Goal: Find specific page/section: Find specific page/section

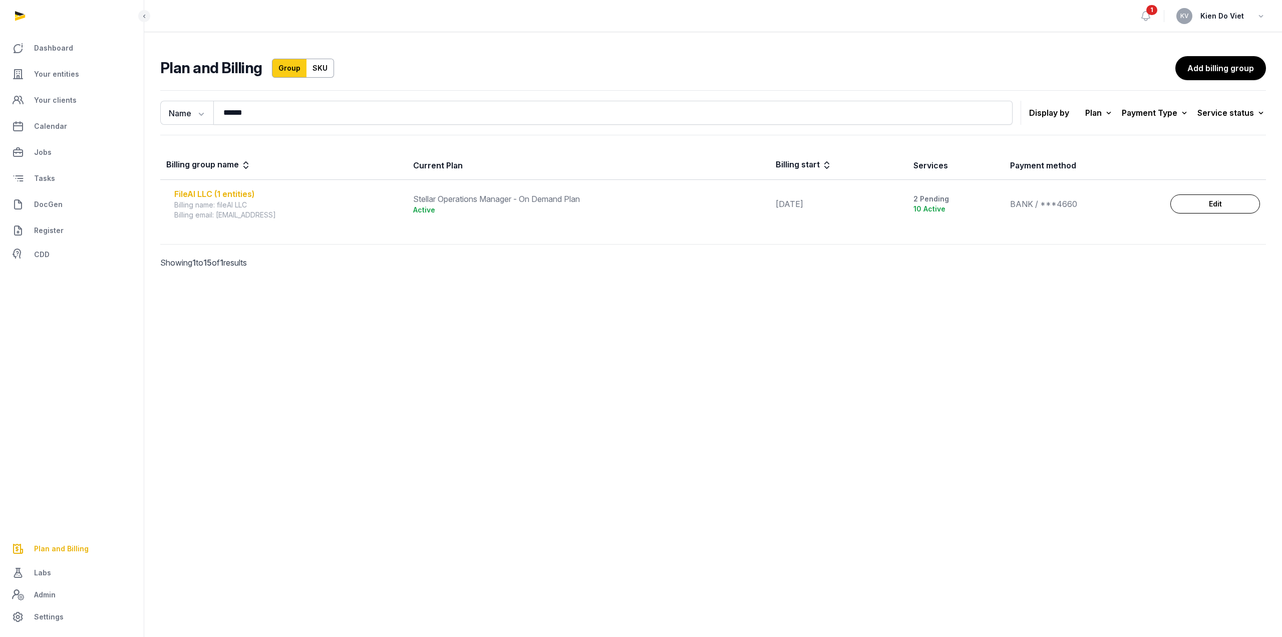
click at [234, 192] on div "FileAI LLC (1 entities)" at bounding box center [287, 194] width 227 height 12
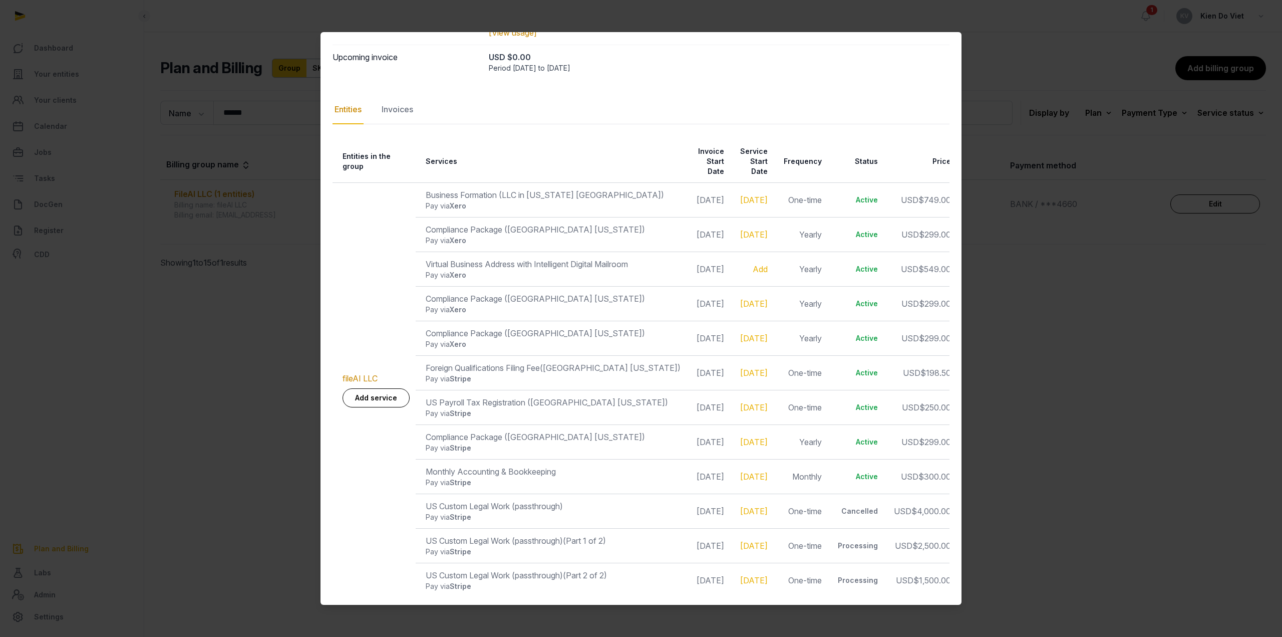
scroll to position [110, 0]
click at [204, 319] on div at bounding box center [641, 318] width 1282 height 637
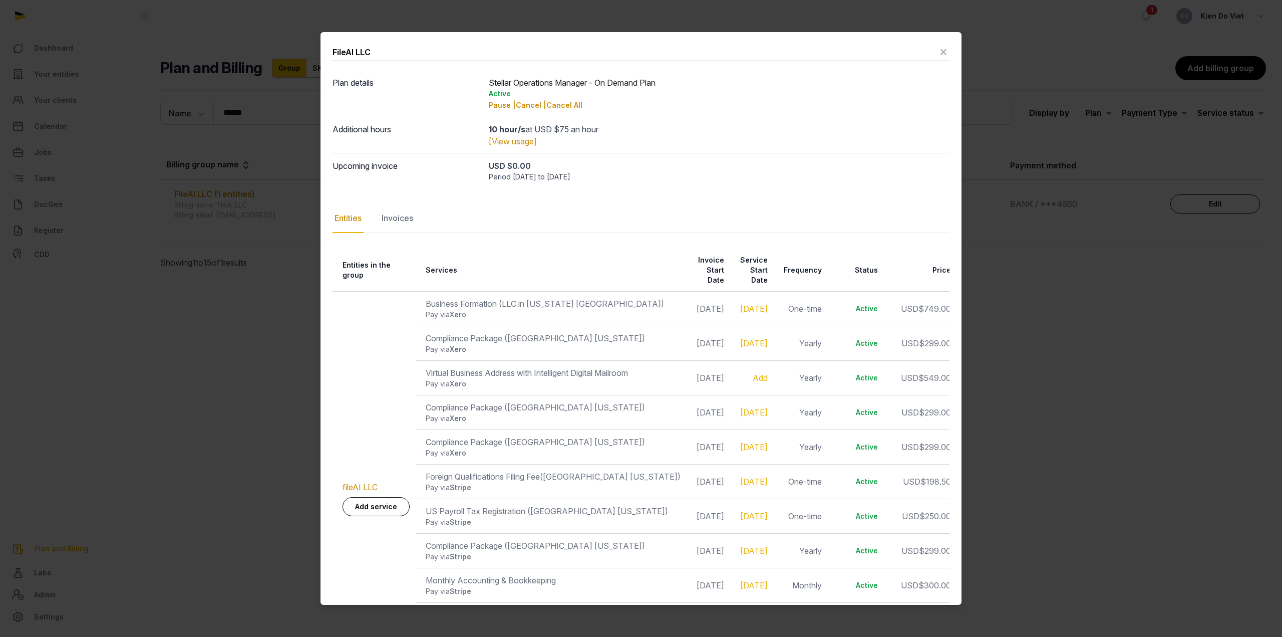
click at [938, 49] on icon at bounding box center [944, 52] width 12 height 16
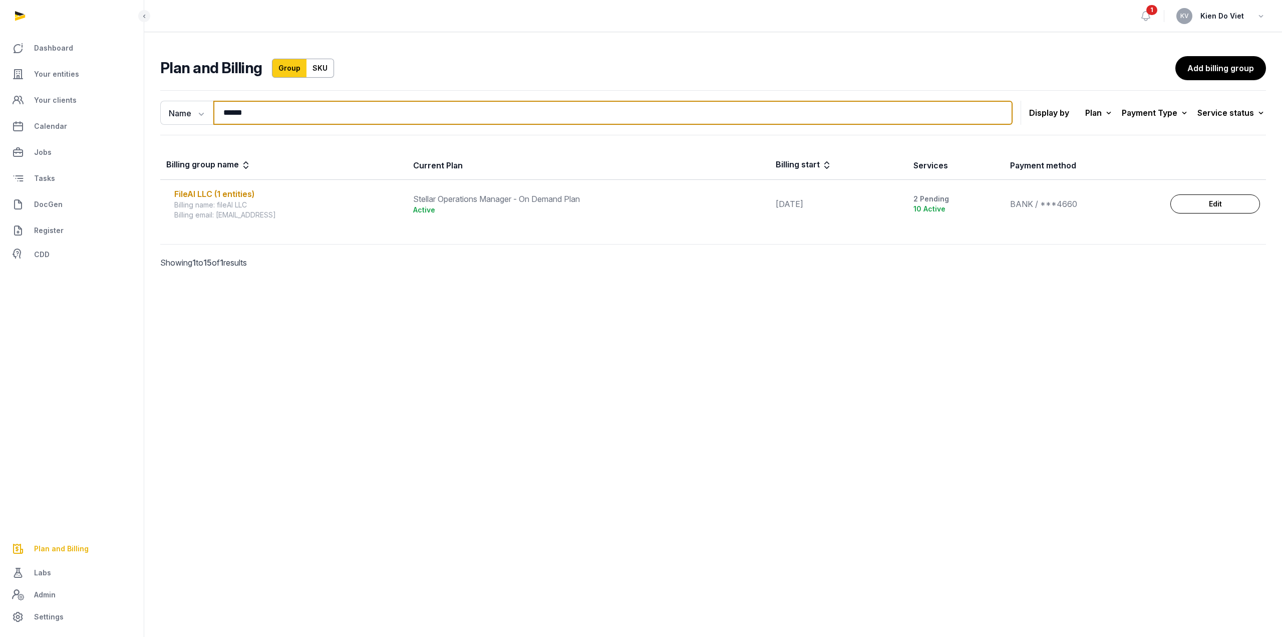
click at [244, 111] on input "******" at bounding box center [613, 113] width 800 height 24
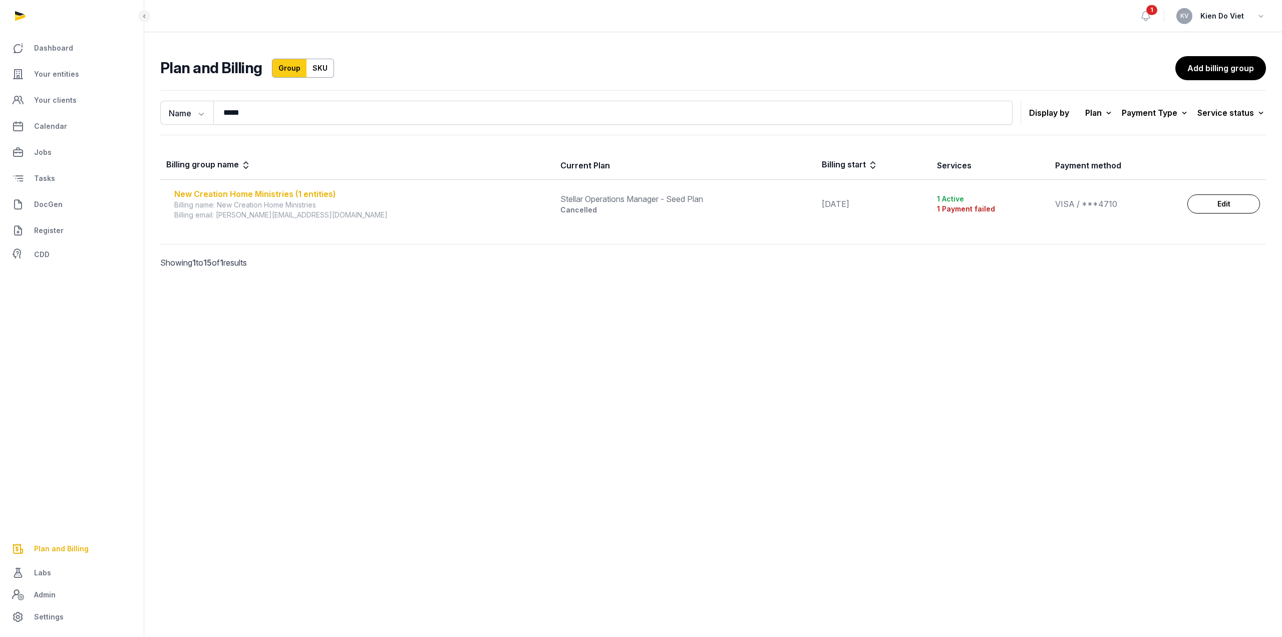
click at [310, 192] on div "New Creation Home Ministries (1 entities)" at bounding box center [361, 194] width 374 height 12
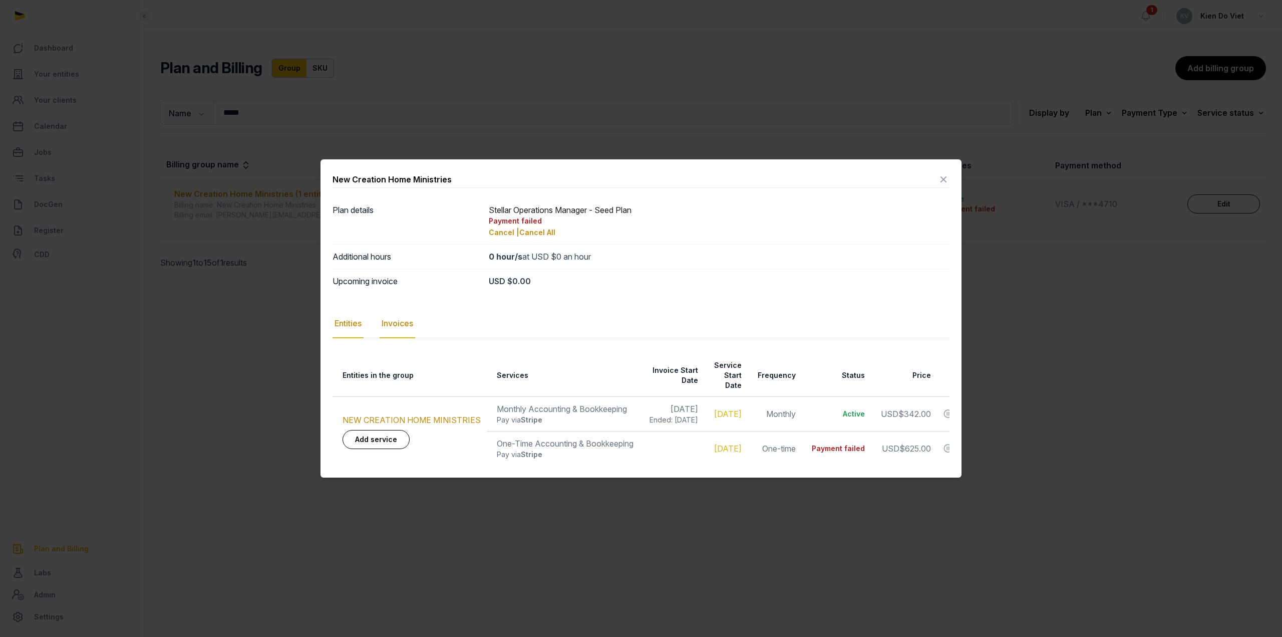
click at [401, 329] on div "Invoices" at bounding box center [398, 323] width 36 height 29
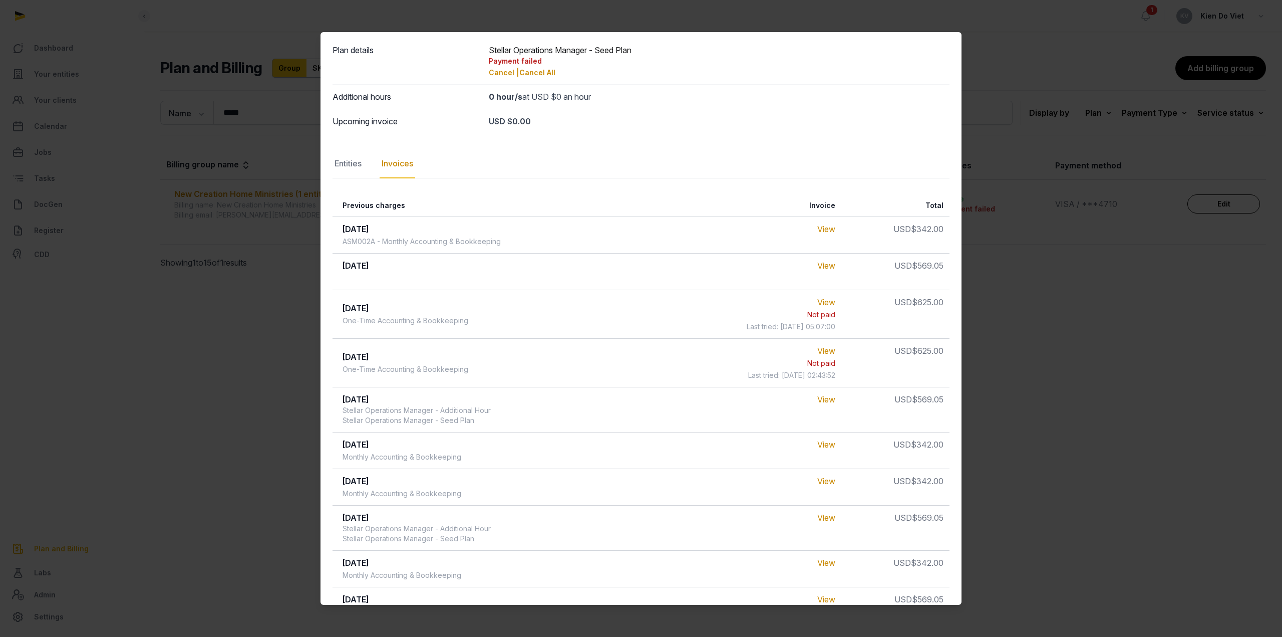
scroll to position [50, 0]
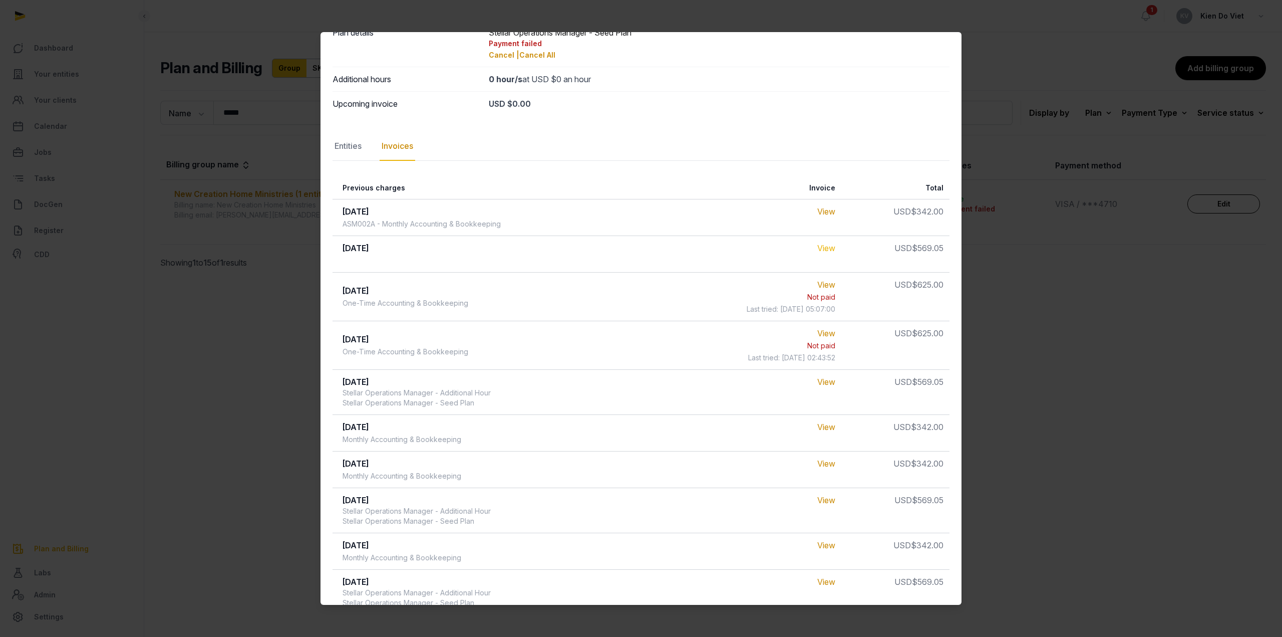
click at [827, 248] on link "View" at bounding box center [827, 248] width 18 height 10
click at [134, 211] on div at bounding box center [641, 318] width 1282 height 637
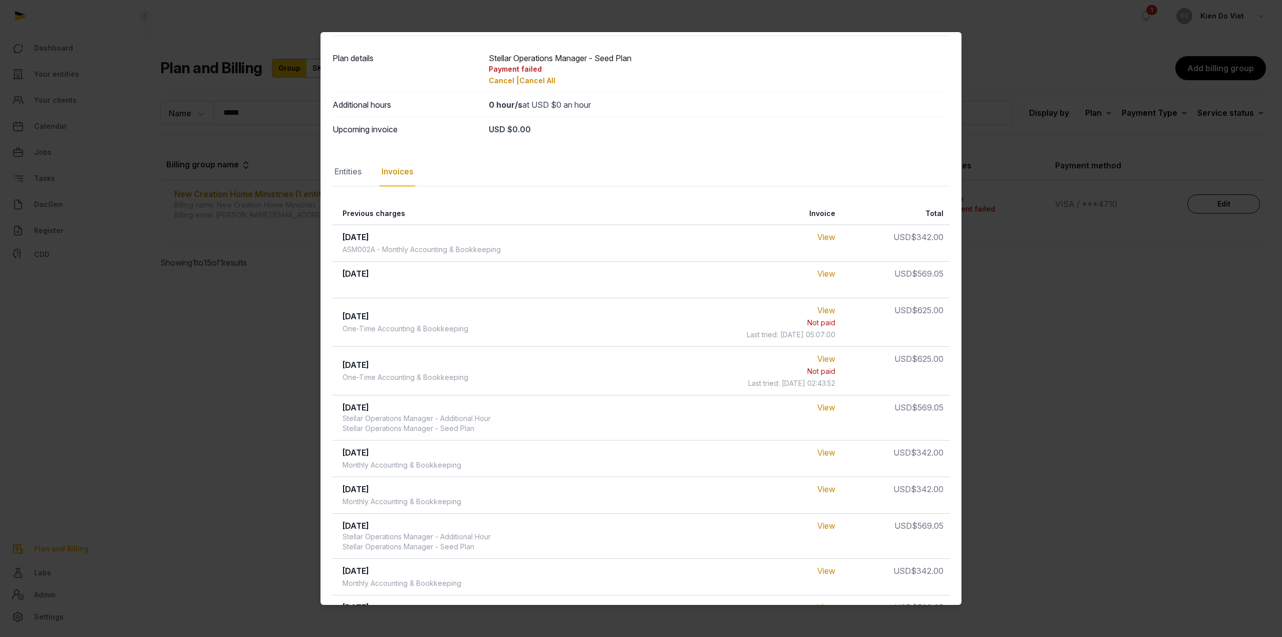
scroll to position [0, 0]
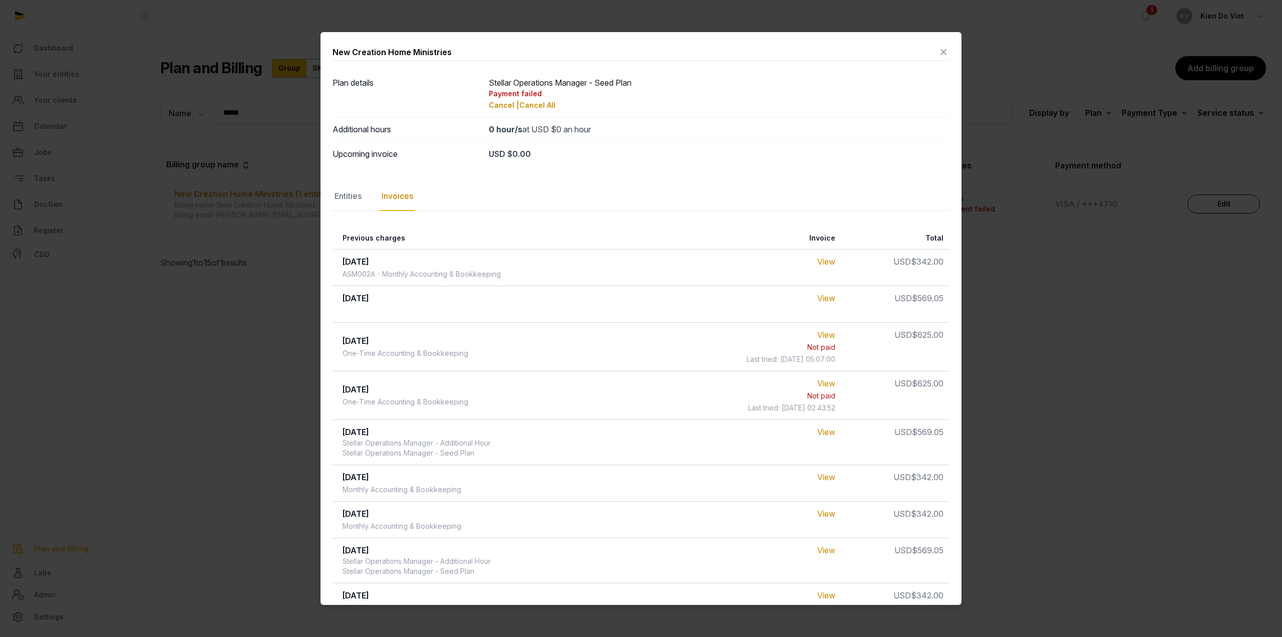
click at [938, 53] on icon at bounding box center [944, 52] width 12 height 16
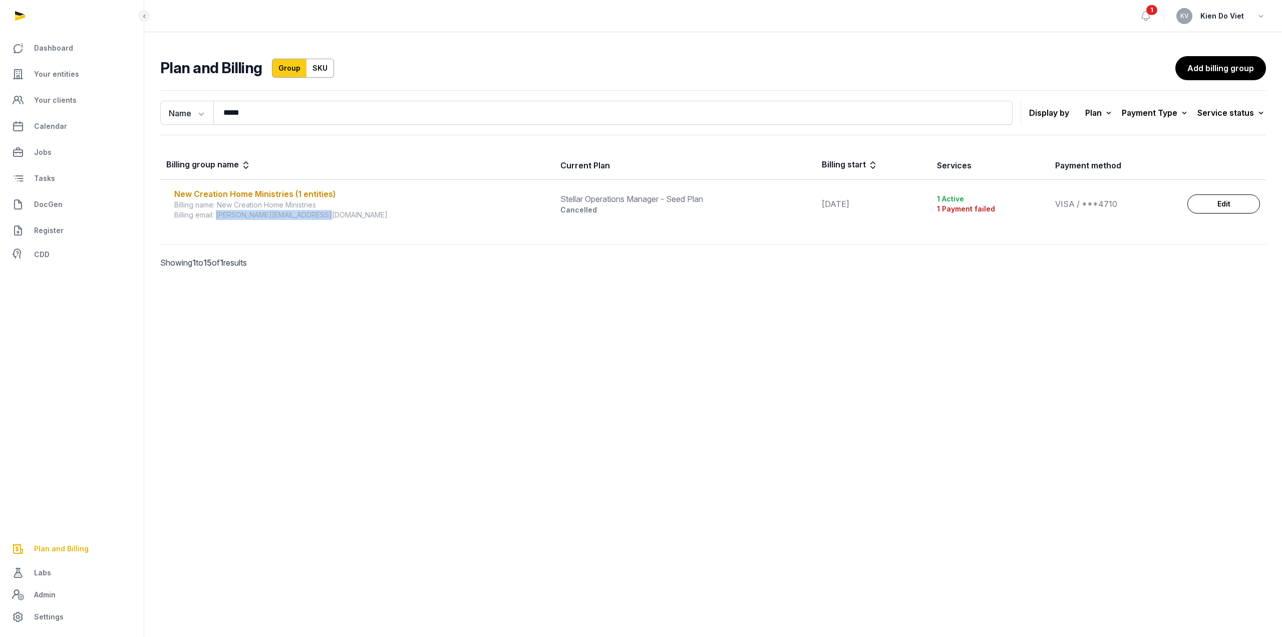
drag, startPoint x: 337, startPoint y: 213, endPoint x: 219, endPoint y: 222, distance: 118.1
click at [219, 222] on td "New Creation Home Ministries (1 entities) Billing name: New Creation Home Minis…" at bounding box center [357, 204] width 394 height 49
copy div "[PERSON_NAME][EMAIL_ADDRESS][DOMAIN_NAME]"
click at [287, 194] on div "New Creation Home Ministries (1 entities)" at bounding box center [361, 194] width 374 height 12
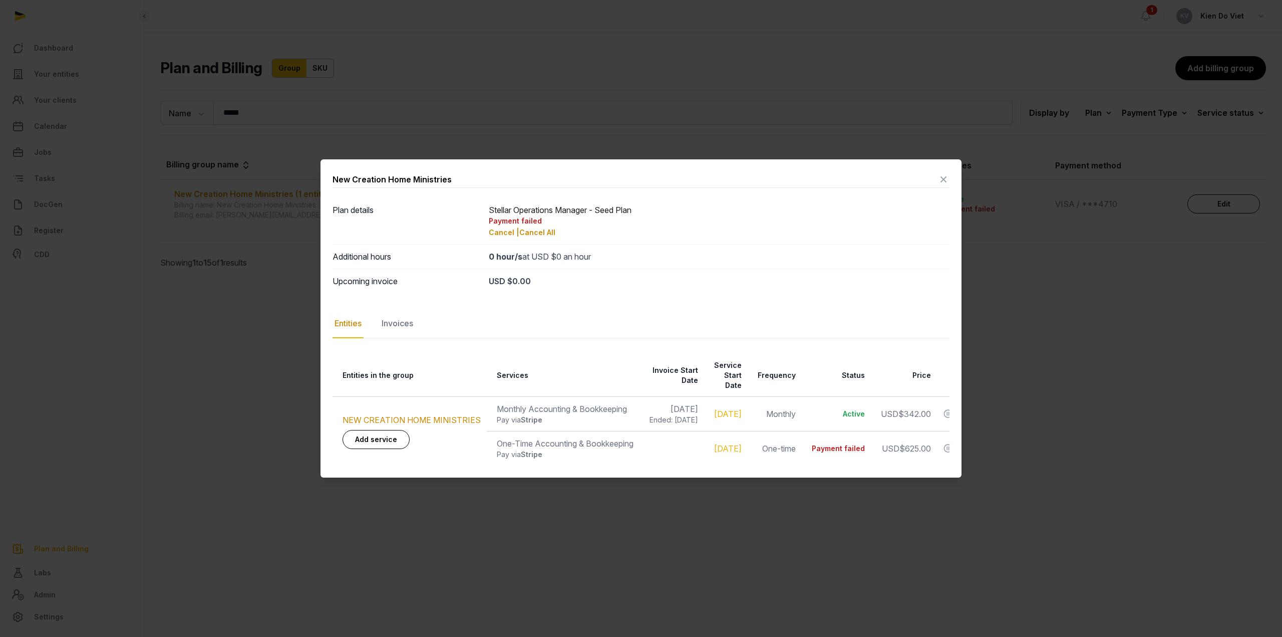
drag, startPoint x: 815, startPoint y: 465, endPoint x: 898, endPoint y: 474, distance: 83.1
click at [898, 474] on div "New Creation Home Ministries Plan details Stellar Operations Manager - Seed Pla…" at bounding box center [641, 318] width 641 height 318
click at [943, 179] on icon at bounding box center [944, 179] width 12 height 16
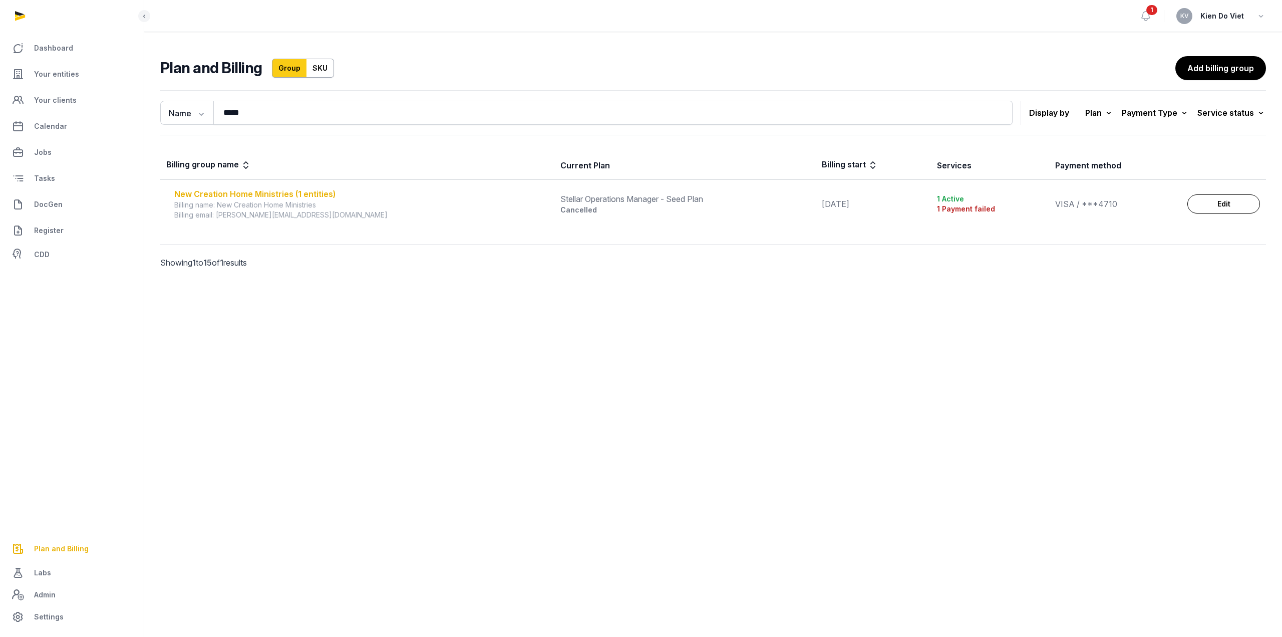
click at [281, 196] on div "New Creation Home Ministries (1 entities)" at bounding box center [361, 194] width 374 height 12
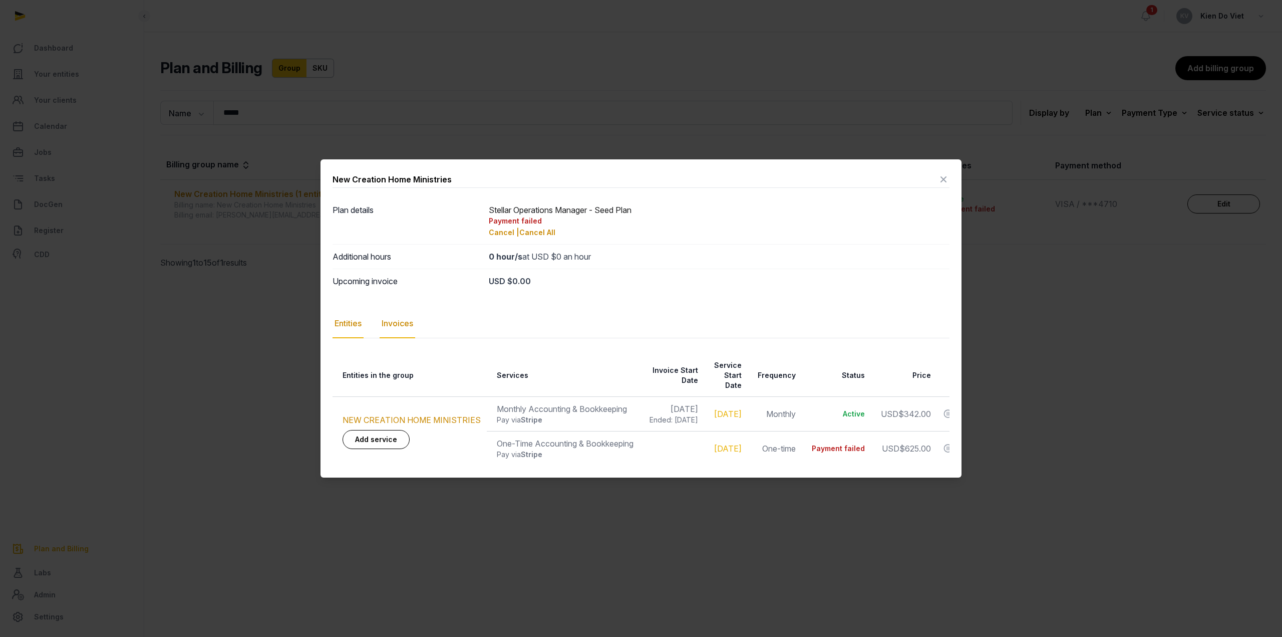
click at [398, 327] on div "Invoices" at bounding box center [398, 323] width 36 height 29
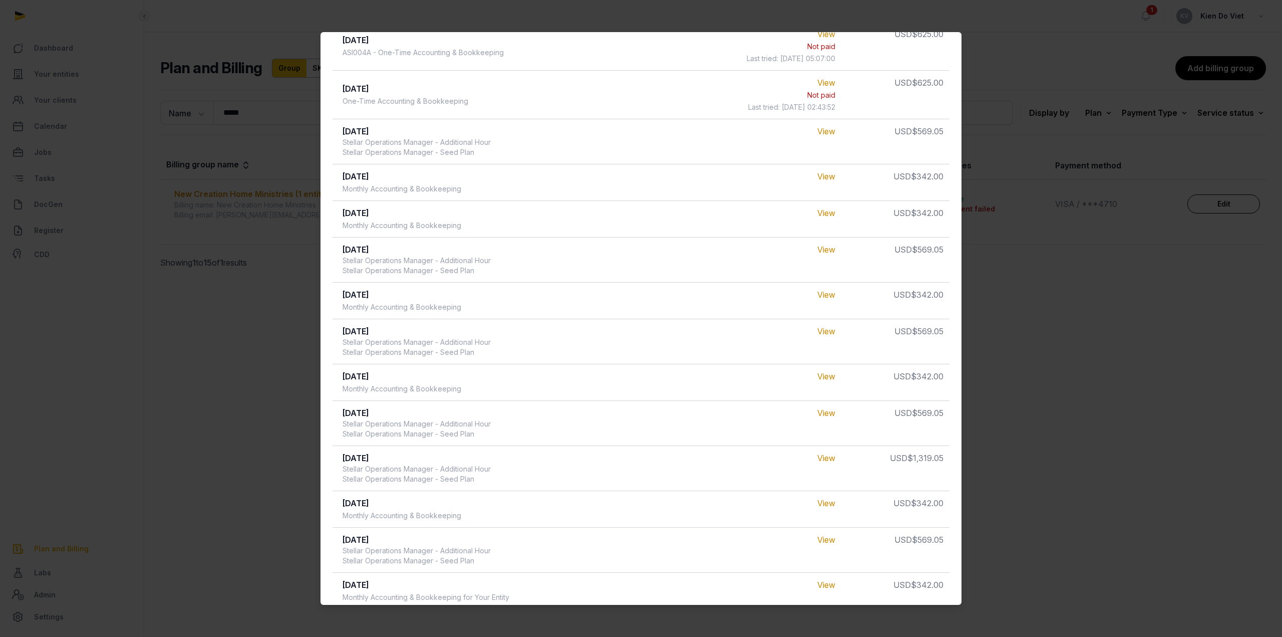
scroll to position [100, 0]
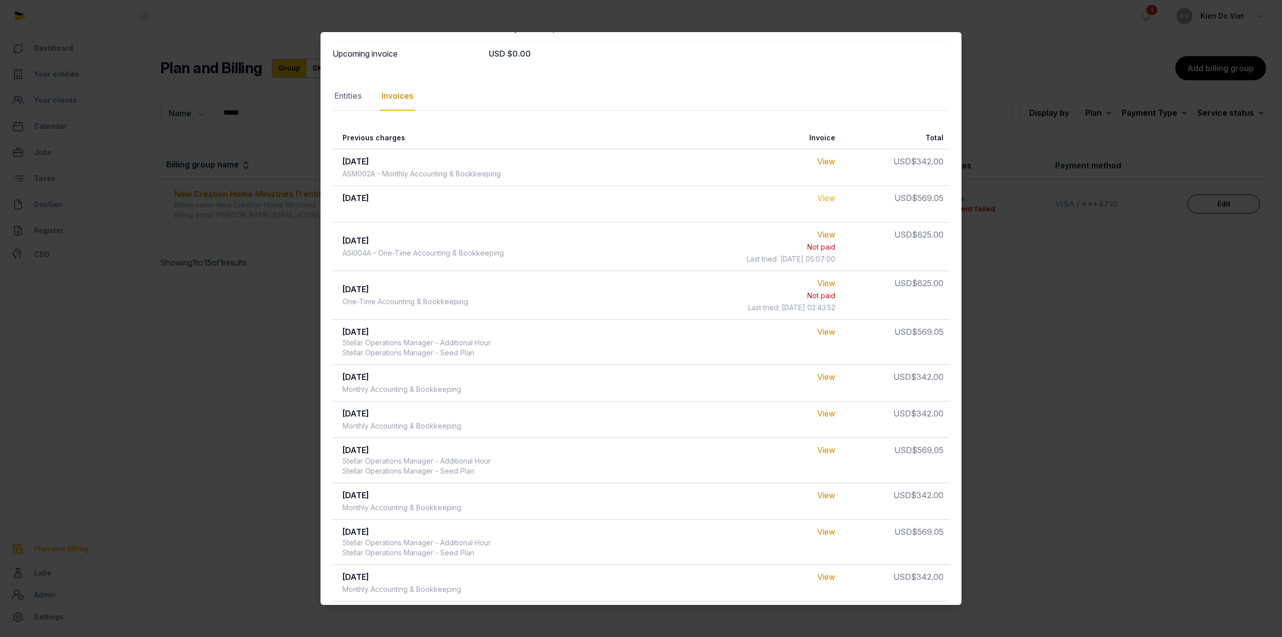
click at [827, 199] on link "View" at bounding box center [827, 198] width 18 height 10
click at [359, 96] on div "Entities" at bounding box center [348, 96] width 31 height 29
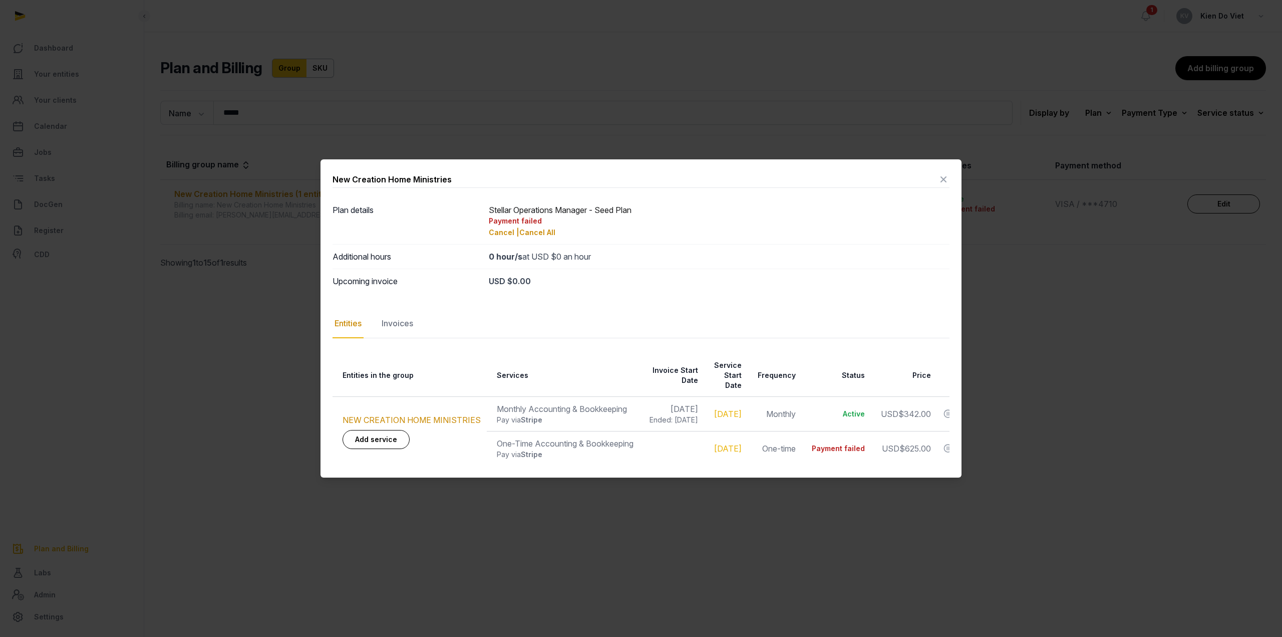
scroll to position [0, 48]
click at [944, 182] on icon at bounding box center [944, 179] width 12 height 16
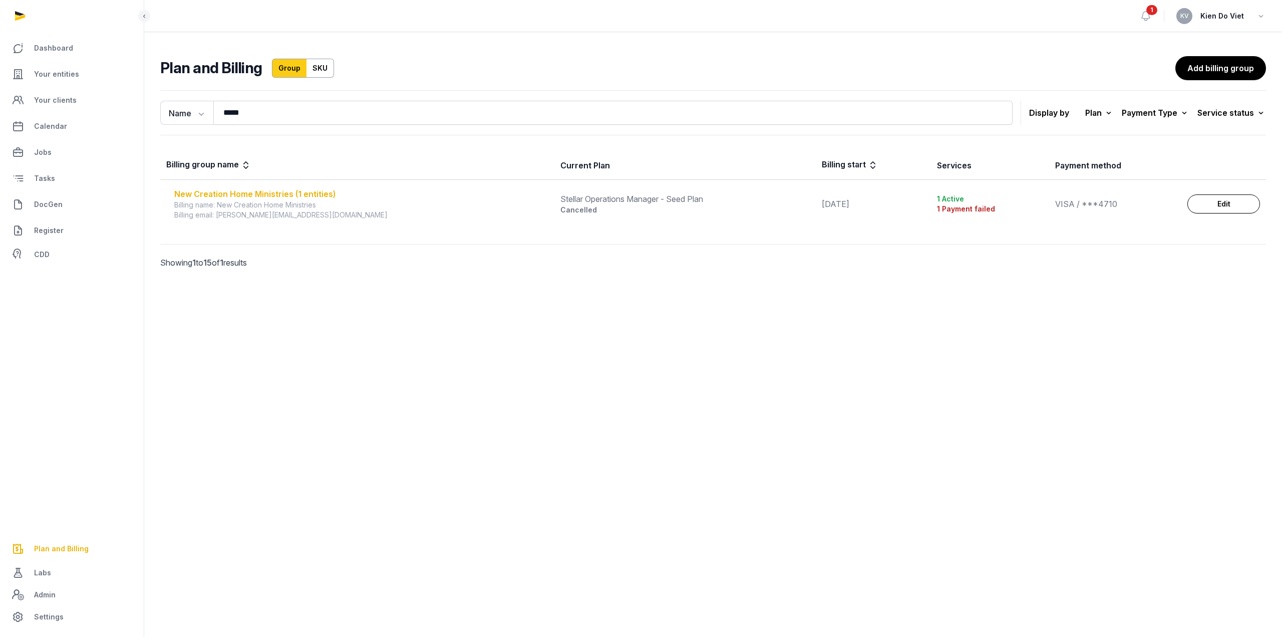
click at [293, 190] on div "New Creation Home Ministries (1 entities)" at bounding box center [361, 194] width 374 height 12
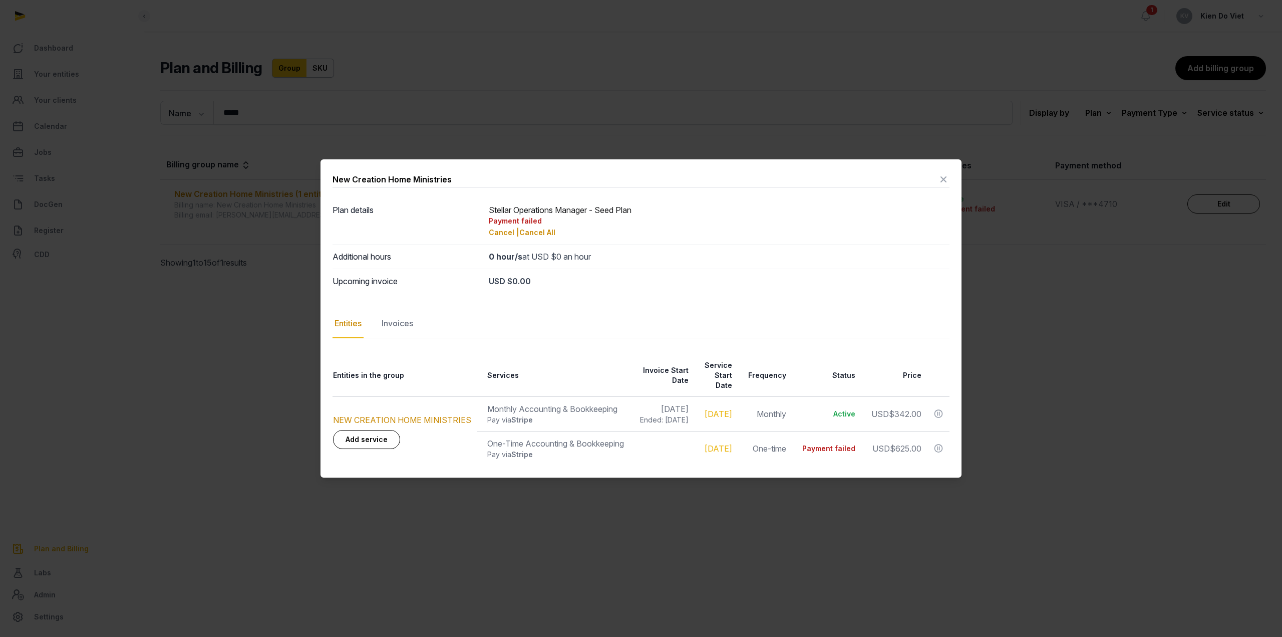
scroll to position [0, 0]
click at [401, 326] on div "Invoices" at bounding box center [398, 323] width 36 height 29
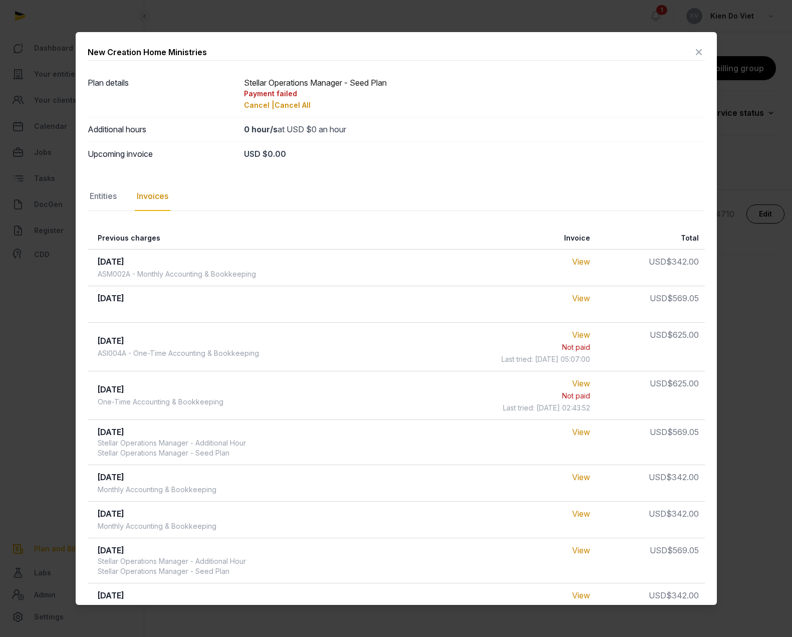
click at [693, 53] on icon at bounding box center [699, 52] width 12 height 16
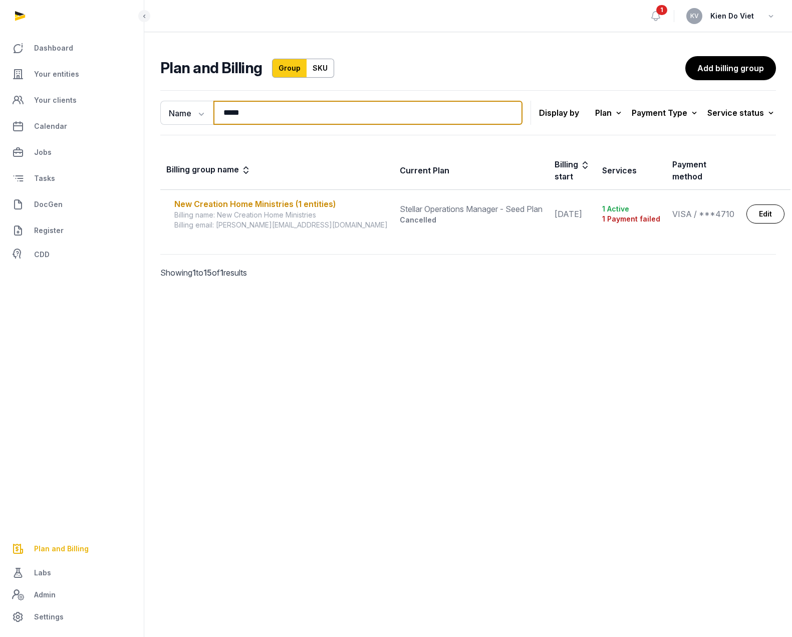
click at [237, 118] on input "*****" at bounding box center [367, 113] width 309 height 24
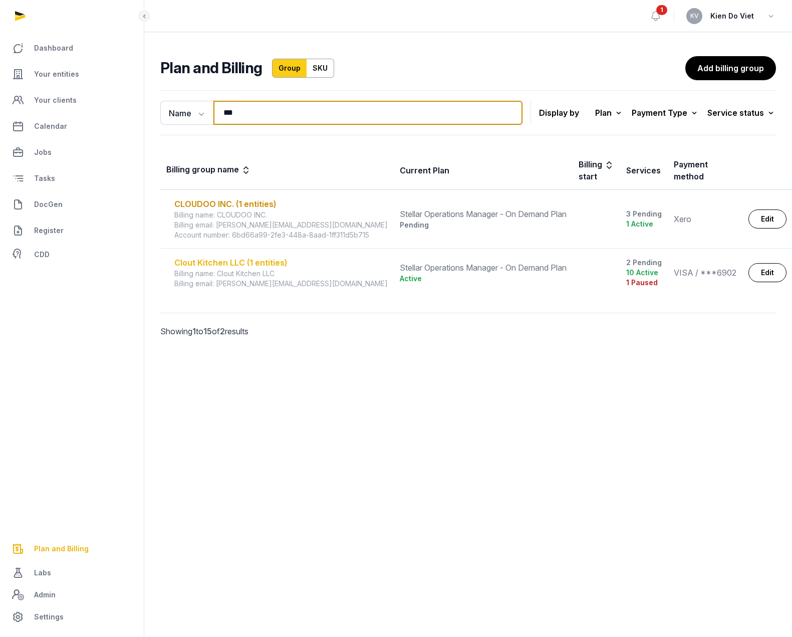
type input "***"
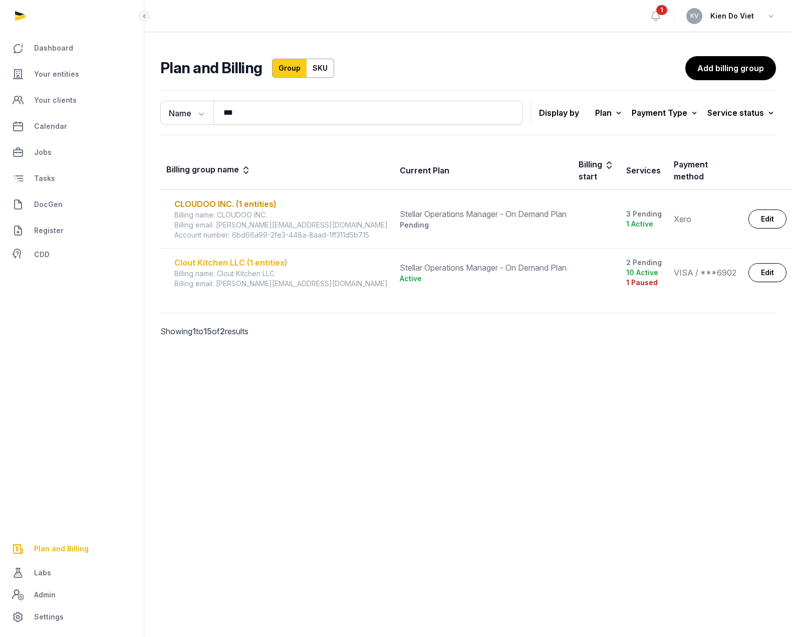
click at [269, 261] on div "Clout Kitchen LLC (1 entities)" at bounding box center [280, 262] width 213 height 12
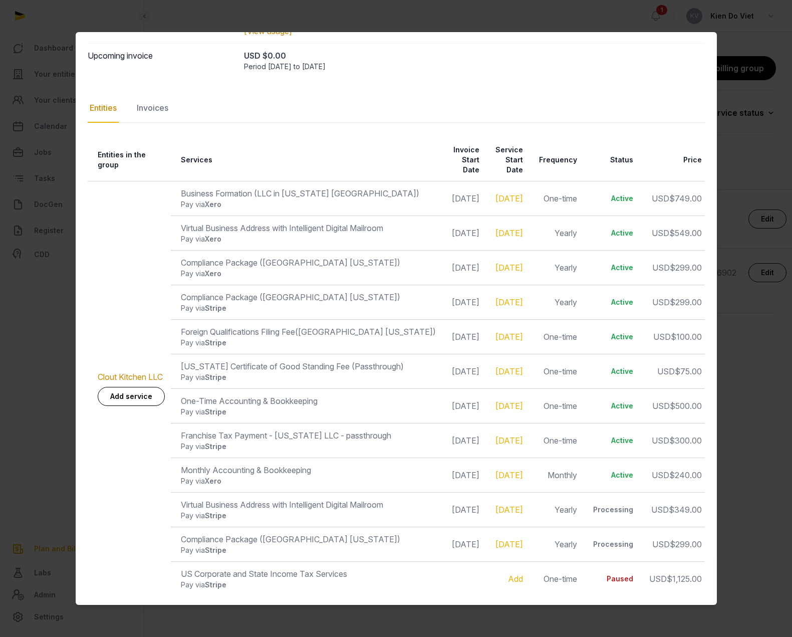
scroll to position [0, 37]
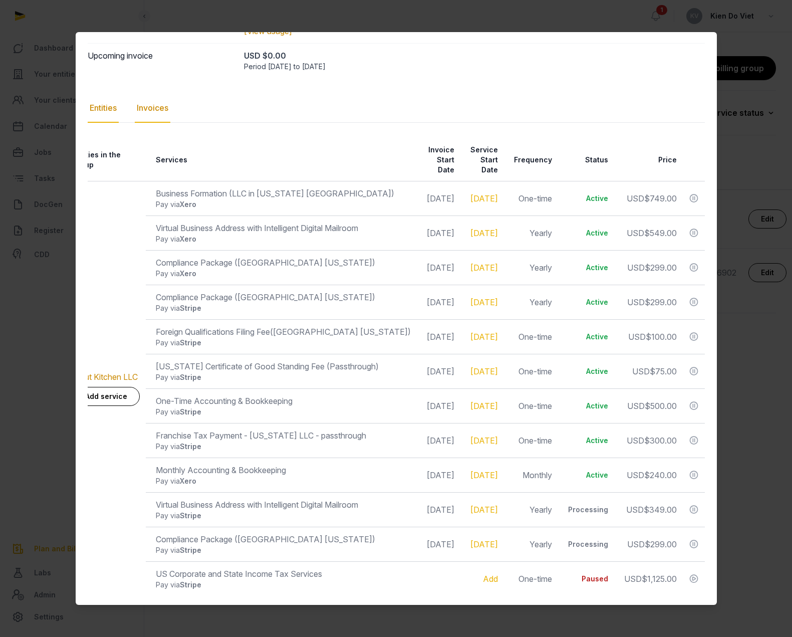
click at [158, 108] on div "Invoices" at bounding box center [153, 108] width 36 height 29
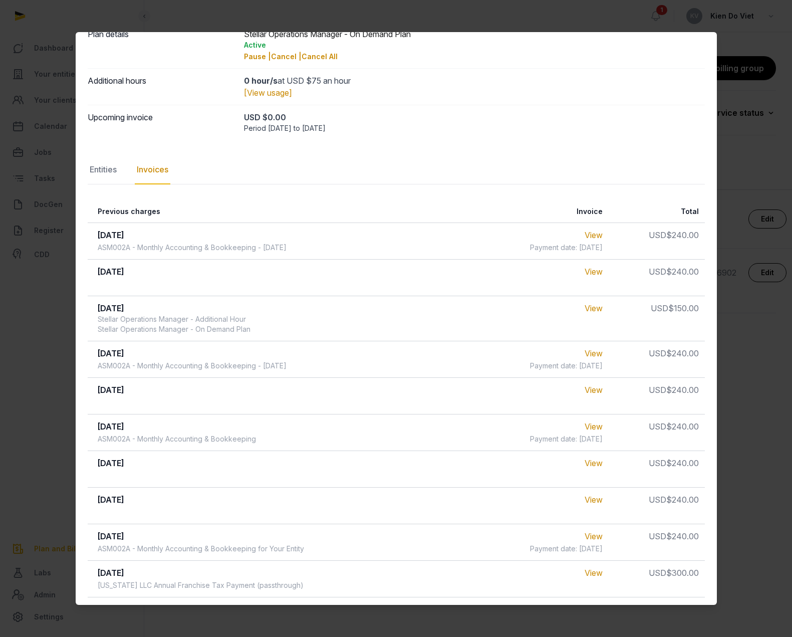
scroll to position [0, 0]
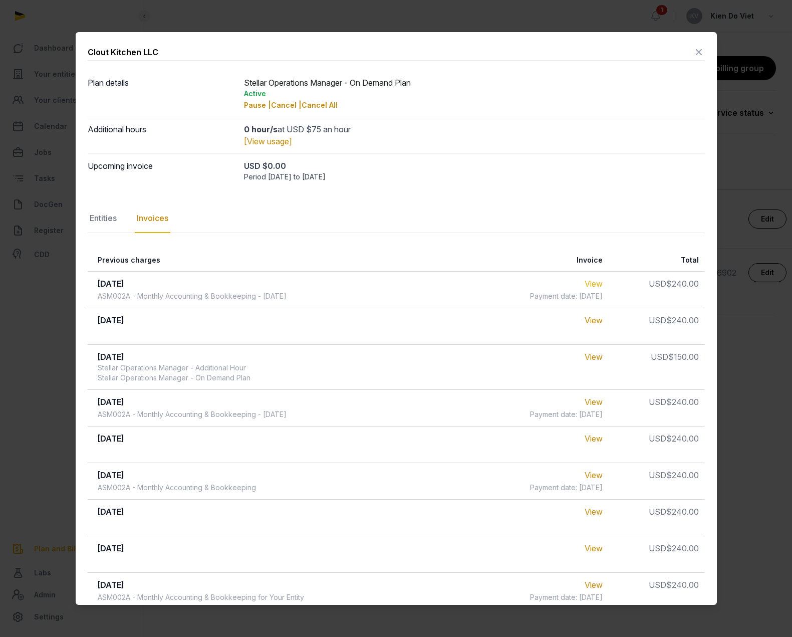
click at [593, 285] on link "View" at bounding box center [594, 284] width 18 height 10
drag, startPoint x: 312, startPoint y: 296, endPoint x: 326, endPoint y: 297, distance: 14.6
click at [326, 297] on td "[DATE] ASM002A - Monthly Accounting & Bookkeeping - [DATE]" at bounding box center [289, 289] width 403 height 37
click at [327, 297] on td "[DATE] ASM002A - Monthly Accounting & Bookkeeping - [DATE]" at bounding box center [289, 289] width 403 height 37
click at [693, 52] on icon at bounding box center [699, 52] width 12 height 16
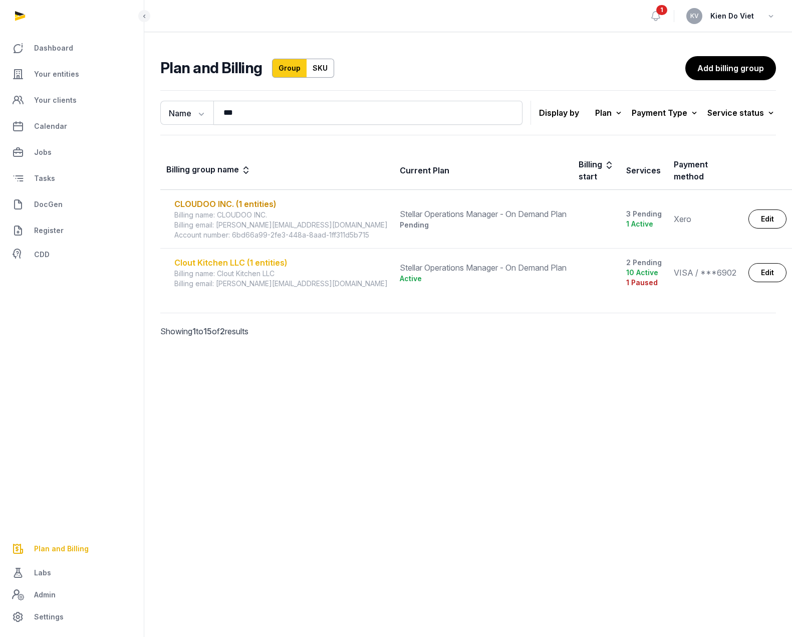
click at [254, 261] on div "Clout Kitchen LLC (1 entities)" at bounding box center [280, 262] width 213 height 12
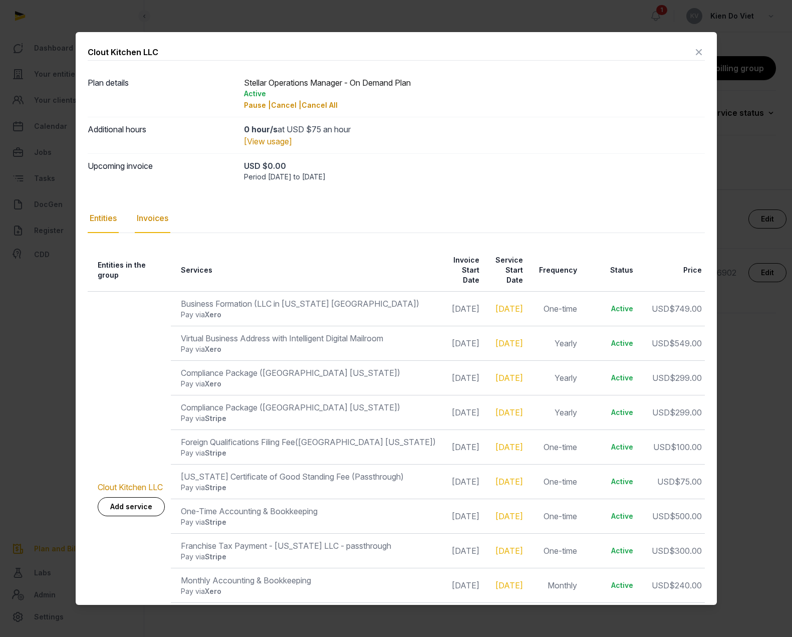
click at [159, 214] on div "Invoices" at bounding box center [153, 218] width 36 height 29
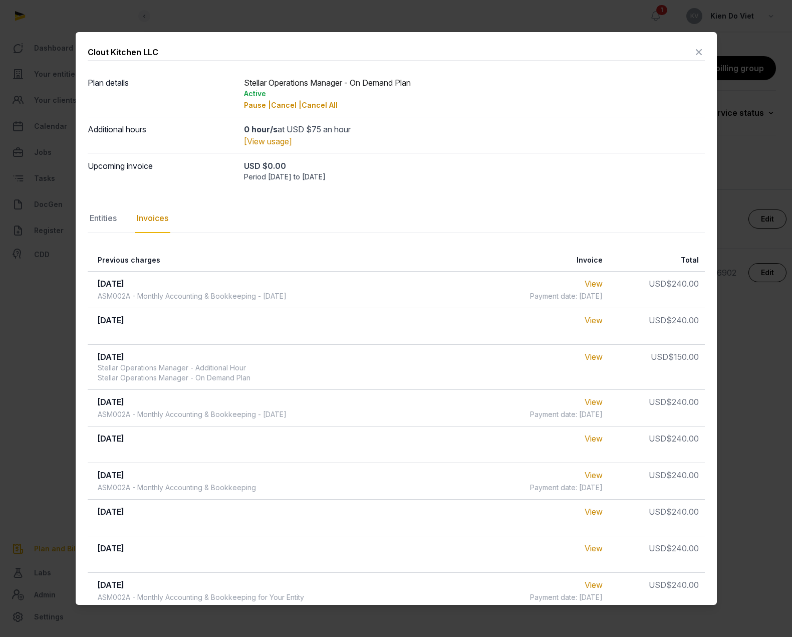
click at [693, 52] on icon at bounding box center [699, 52] width 12 height 16
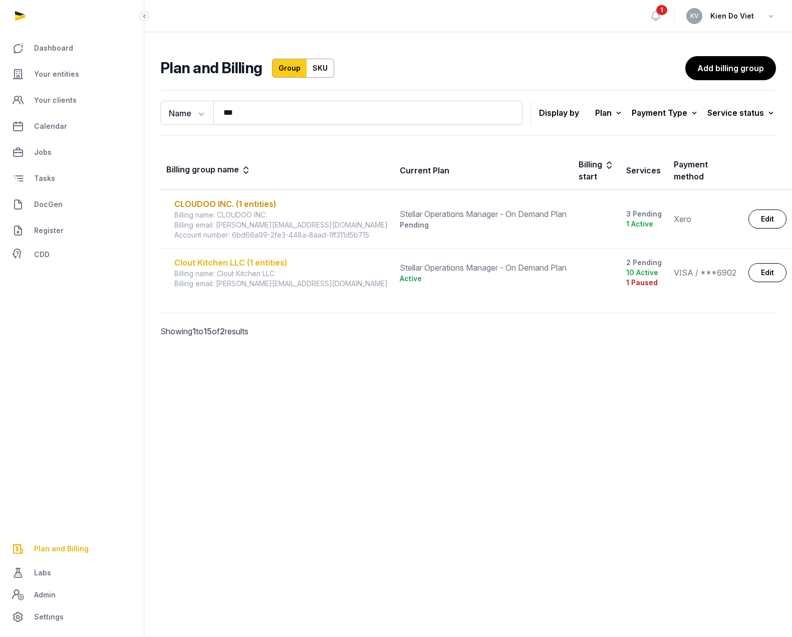
click at [267, 264] on div "Clout Kitchen LLC (1 entities)" at bounding box center [280, 262] width 213 height 12
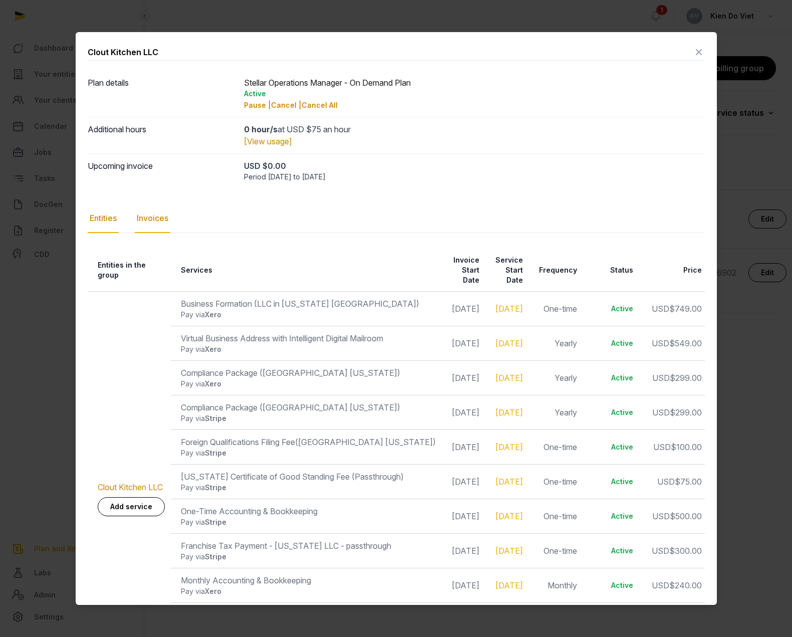
click at [157, 219] on div "Invoices" at bounding box center [153, 218] width 36 height 29
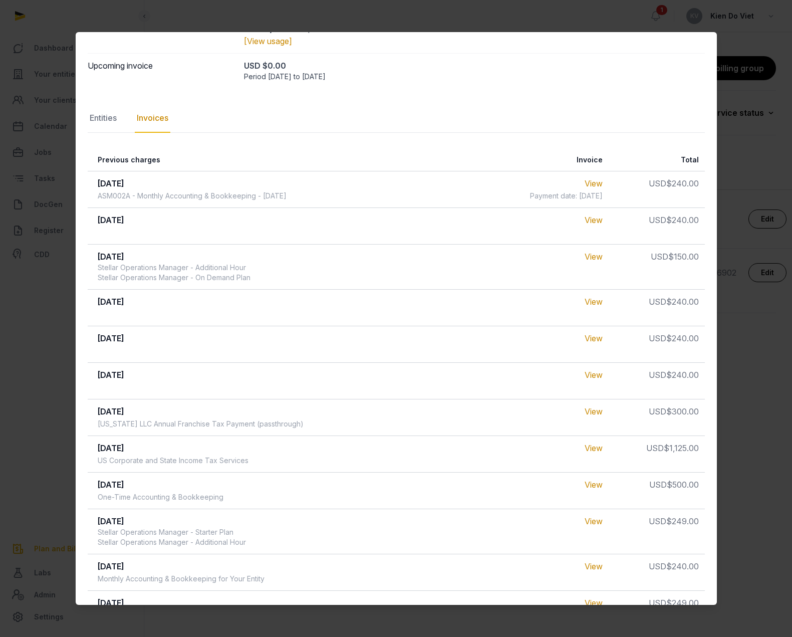
scroll to position [150, 0]
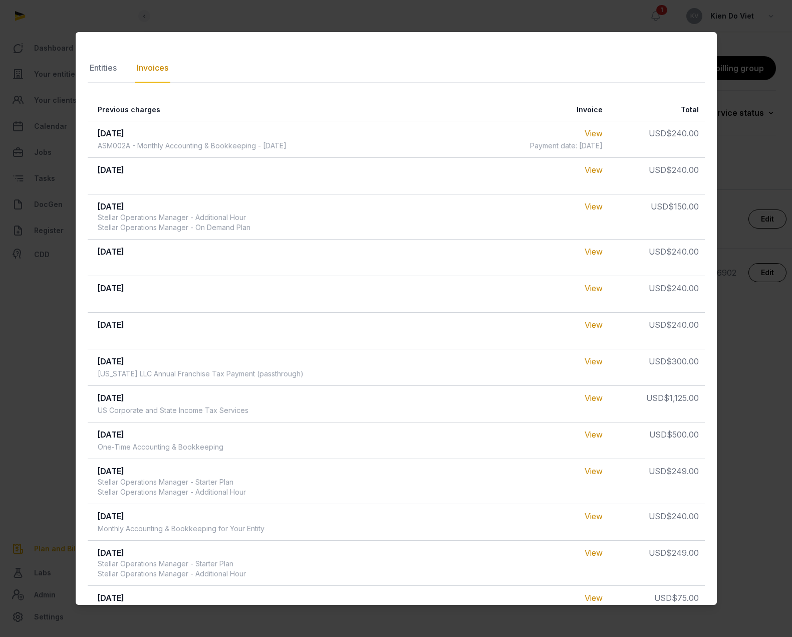
click at [105, 146] on div "ASM002A - Monthly Accounting & Bookkeeping - [DATE]" at bounding box center [192, 146] width 189 height 10
click at [102, 146] on div "ASM002A - Monthly Accounting & Bookkeeping - [DATE]" at bounding box center [192, 146] width 189 height 10
copy div "ASM002A"
click at [114, 145] on div "ASM002A - Monthly Accounting & Bookkeeping - [DATE]" at bounding box center [192, 146] width 189 height 10
drag, startPoint x: 114, startPoint y: 145, endPoint x: 230, endPoint y: 141, distance: 116.3
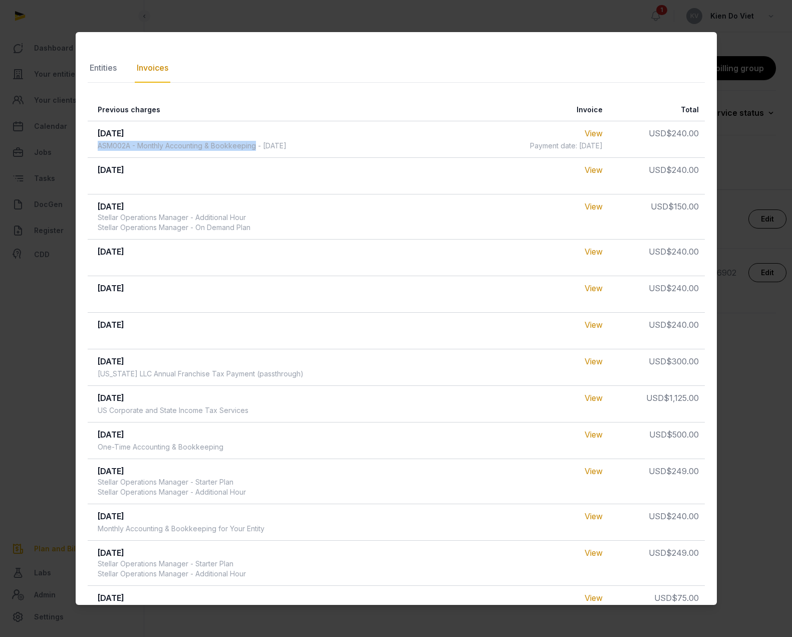
click at [230, 141] on div "ASM002A - Monthly Accounting & Bookkeeping - [DATE]" at bounding box center [192, 146] width 189 height 10
click at [588, 170] on link "View" at bounding box center [594, 170] width 18 height 10
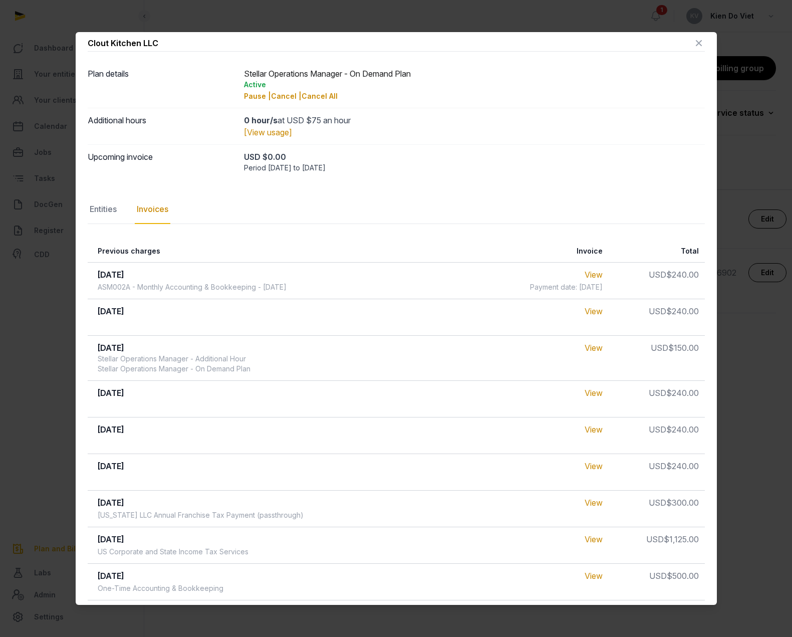
scroll to position [0, 0]
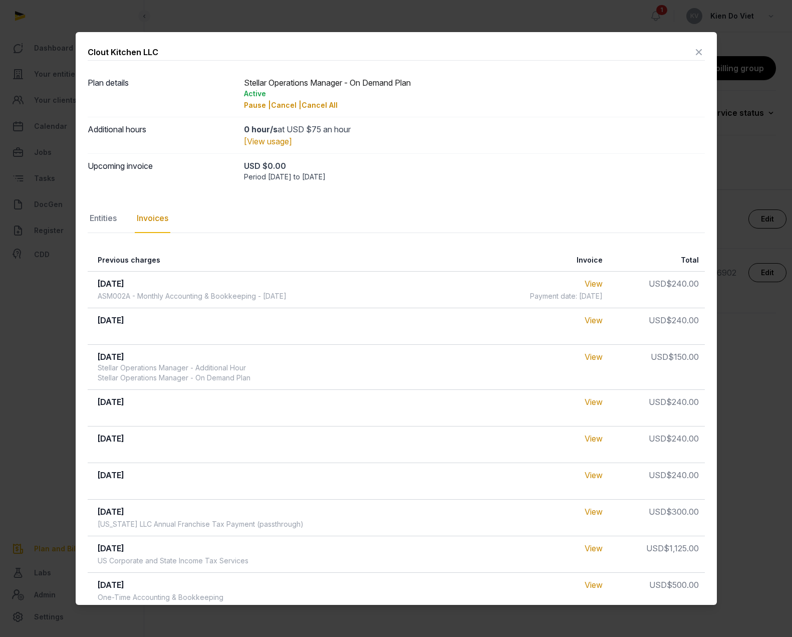
click at [693, 53] on icon at bounding box center [699, 52] width 12 height 16
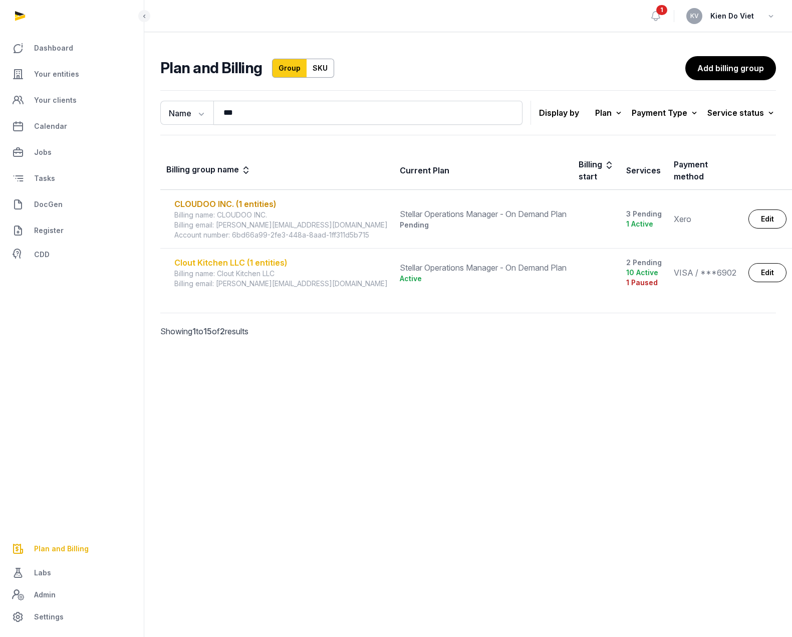
click at [238, 264] on div "Clout Kitchen LLC (1 entities)" at bounding box center [280, 262] width 213 height 12
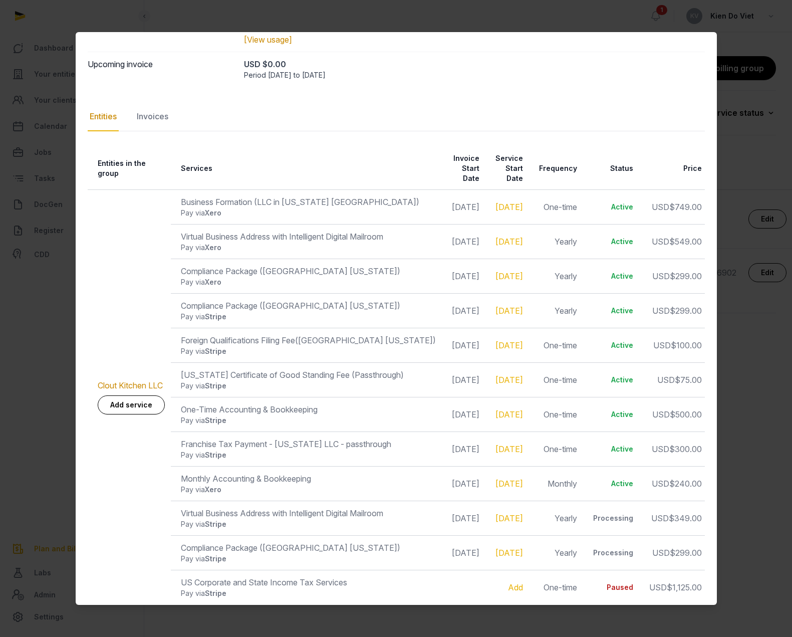
scroll to position [110, 0]
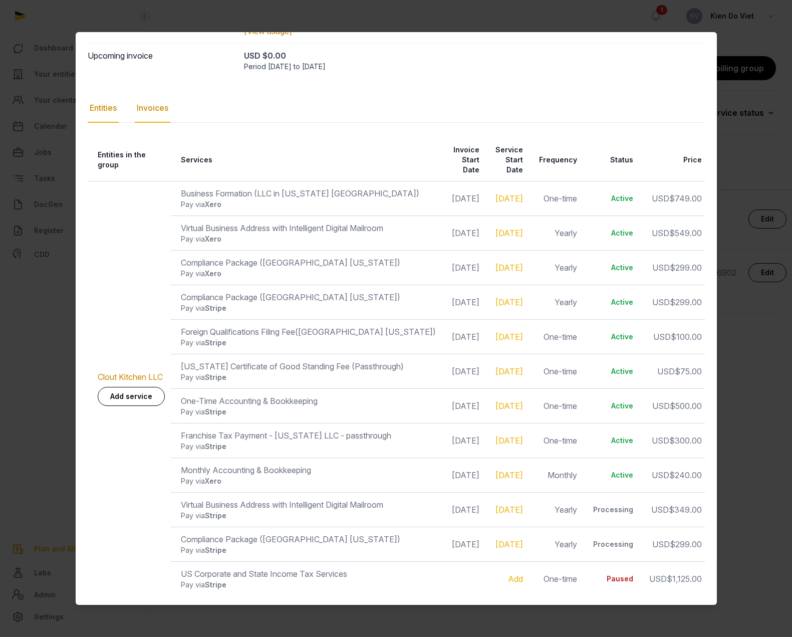
click at [155, 113] on div "Invoices" at bounding box center [153, 108] width 36 height 29
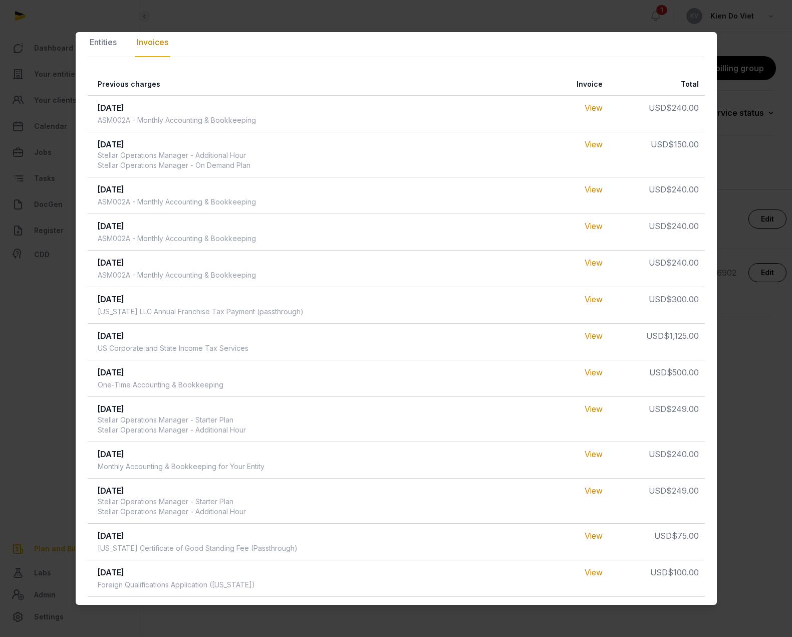
scroll to position [0, 0]
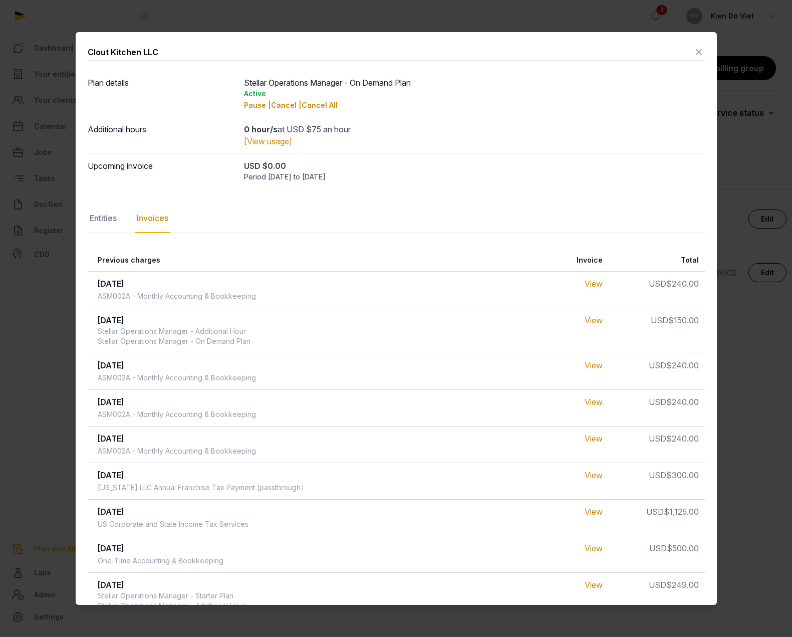
click at [693, 52] on icon at bounding box center [699, 52] width 12 height 16
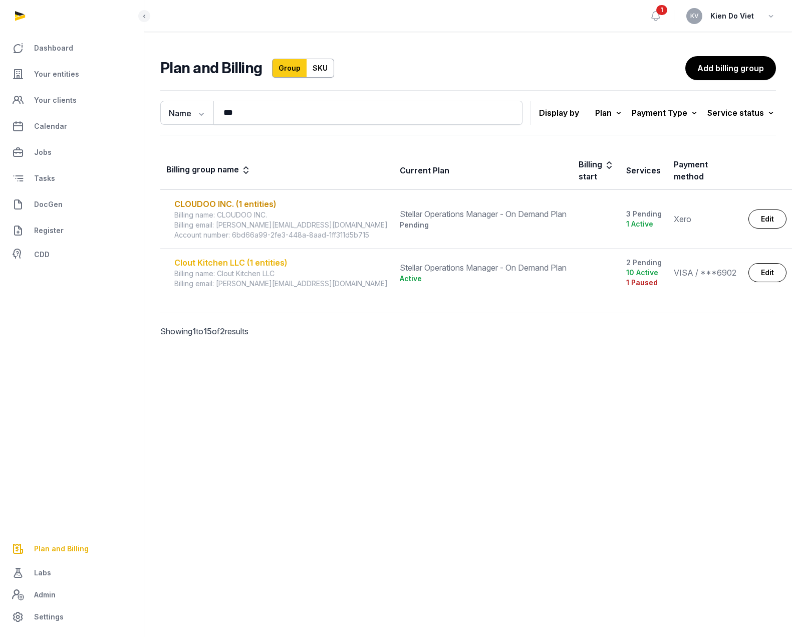
click at [274, 262] on div "Clout Kitchen LLC (1 entities)" at bounding box center [280, 262] width 213 height 12
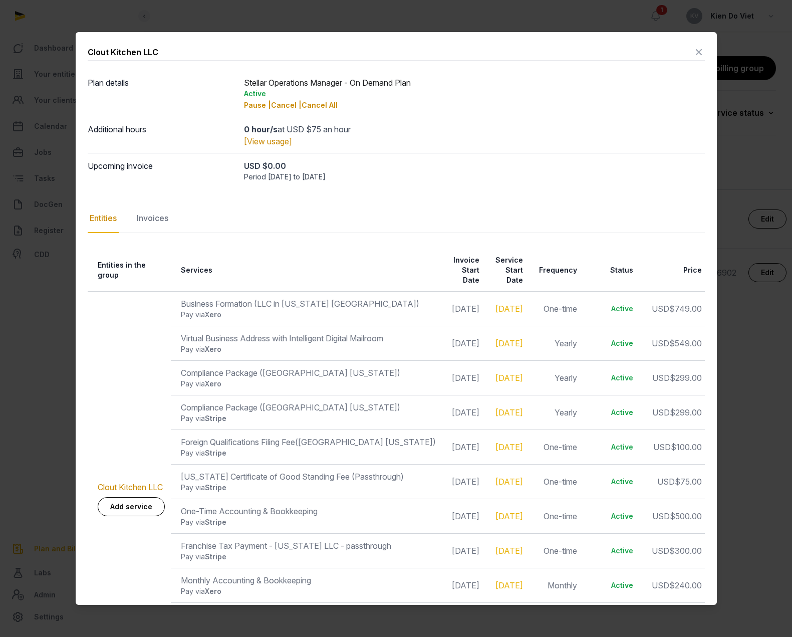
click at [693, 53] on icon at bounding box center [699, 52] width 12 height 16
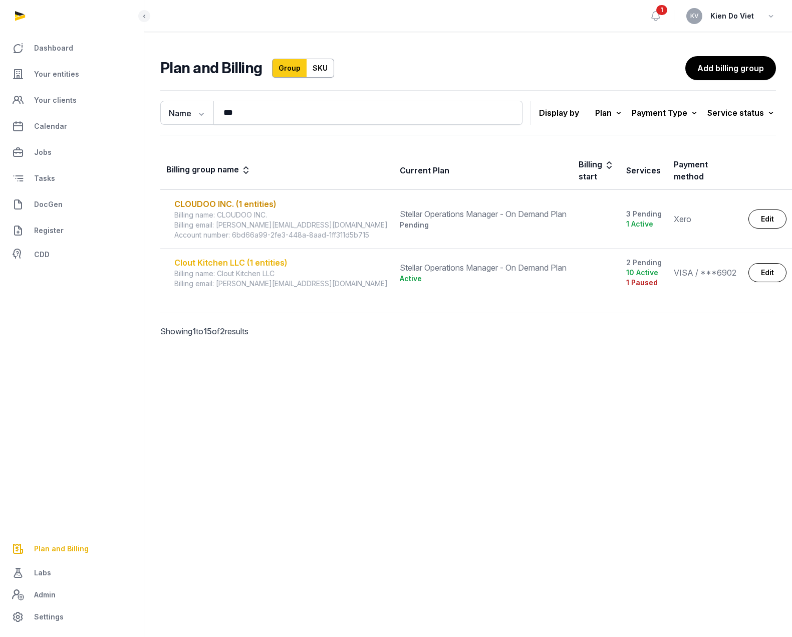
click at [262, 262] on div "Clout Kitchen LLC (1 entities)" at bounding box center [280, 262] width 213 height 12
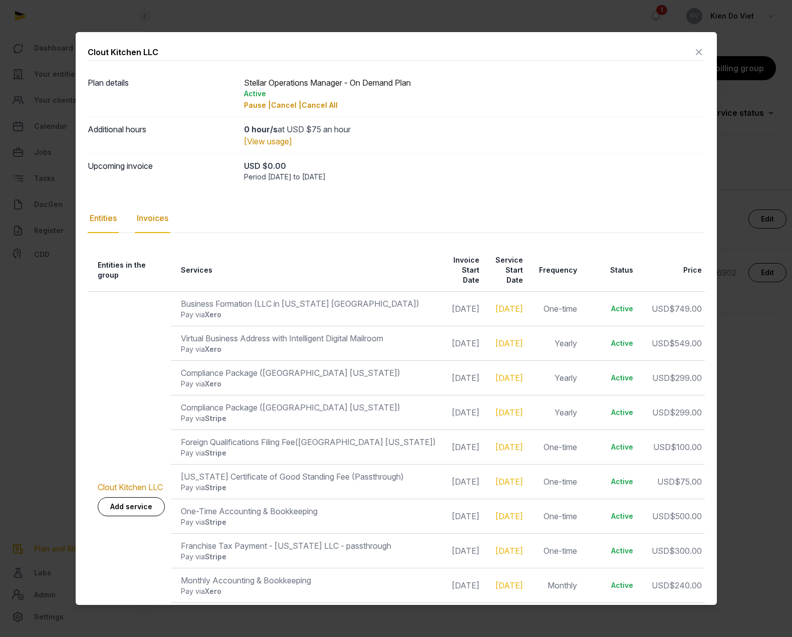
click at [151, 217] on div "Invoices" at bounding box center [153, 218] width 36 height 29
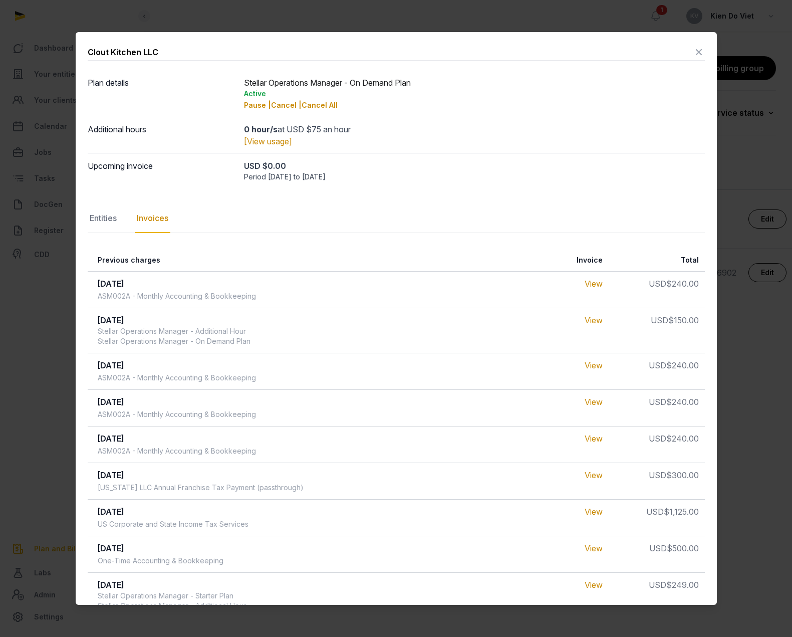
click at [693, 54] on icon at bounding box center [699, 52] width 12 height 16
